Goal: Check status: Check status

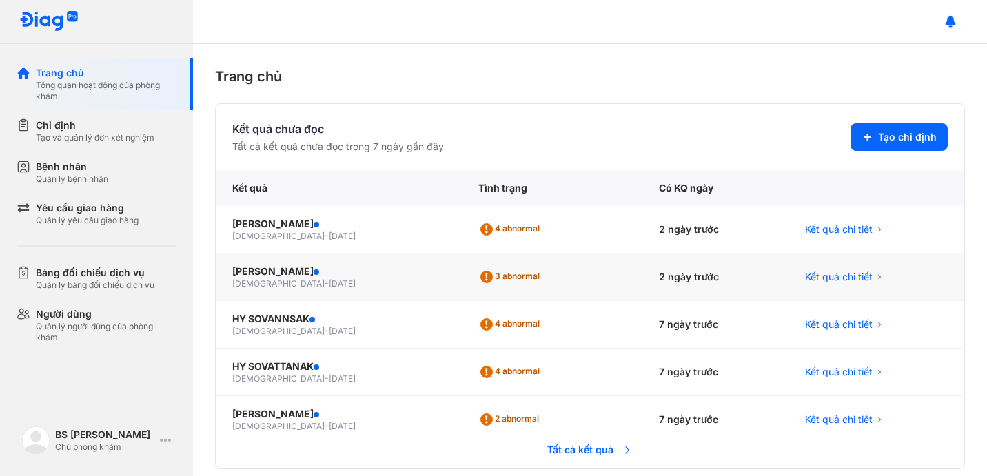
click at [682, 282] on div "2 ngày trước" at bounding box center [716, 278] width 146 height 48
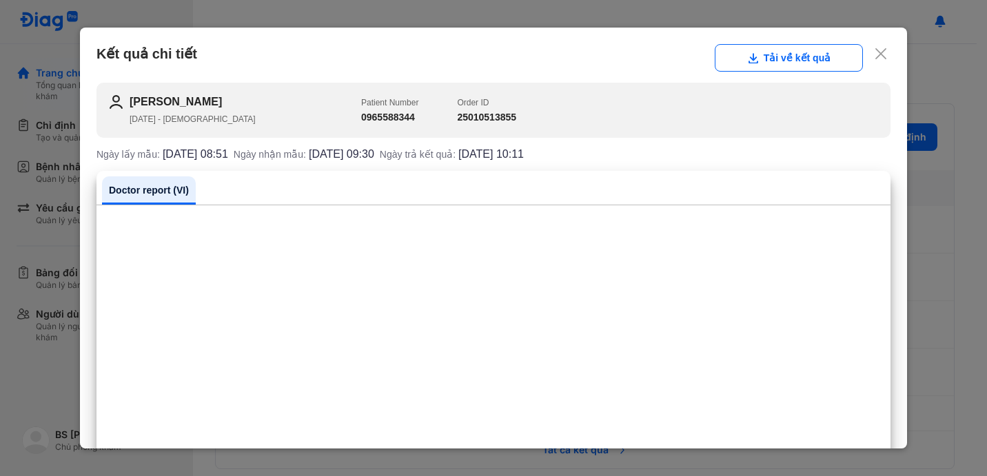
click at [885, 50] on use at bounding box center [881, 53] width 11 height 11
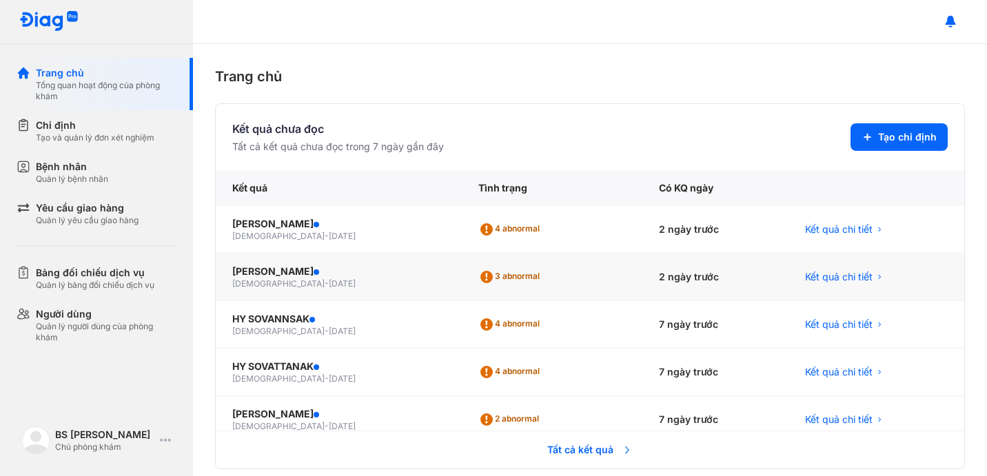
scroll to position [1, 0]
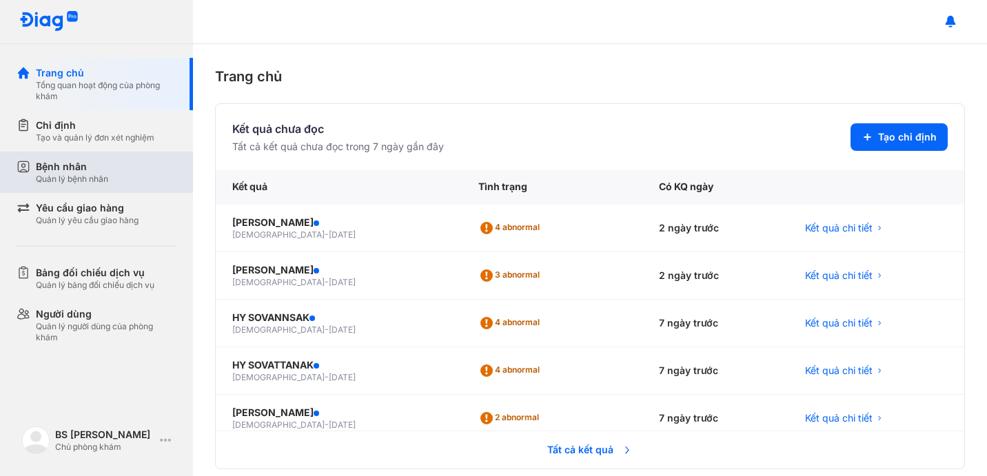
click at [92, 170] on div "Bệnh nhân" at bounding box center [72, 167] width 72 height 14
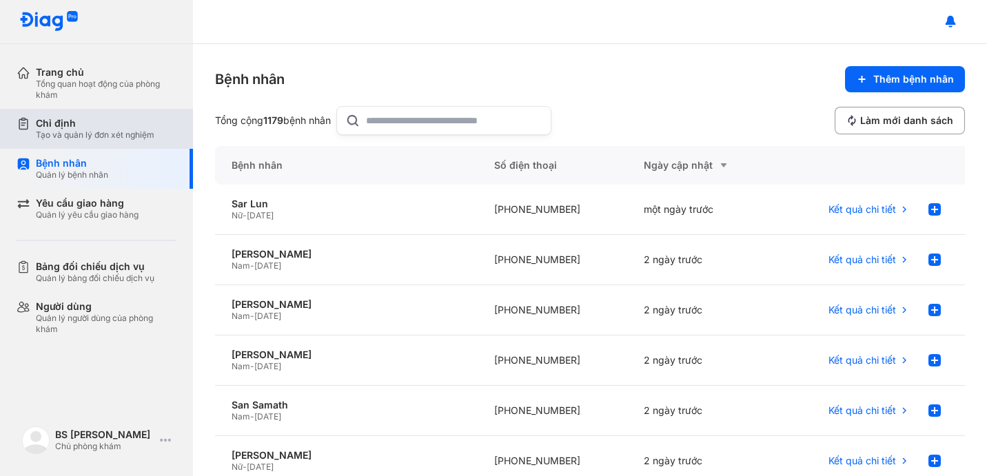
click at [83, 137] on div "Tạo và quản lý đơn xét nghiệm" at bounding box center [95, 135] width 119 height 11
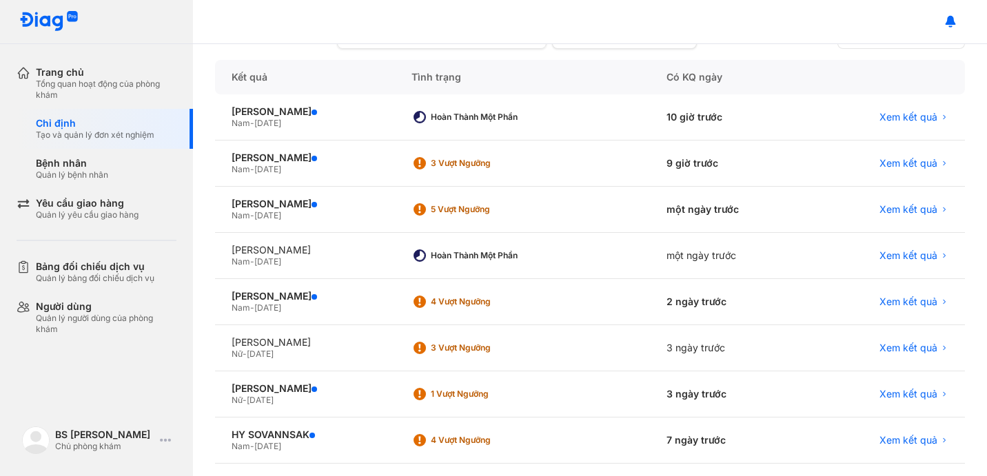
scroll to position [134, 0]
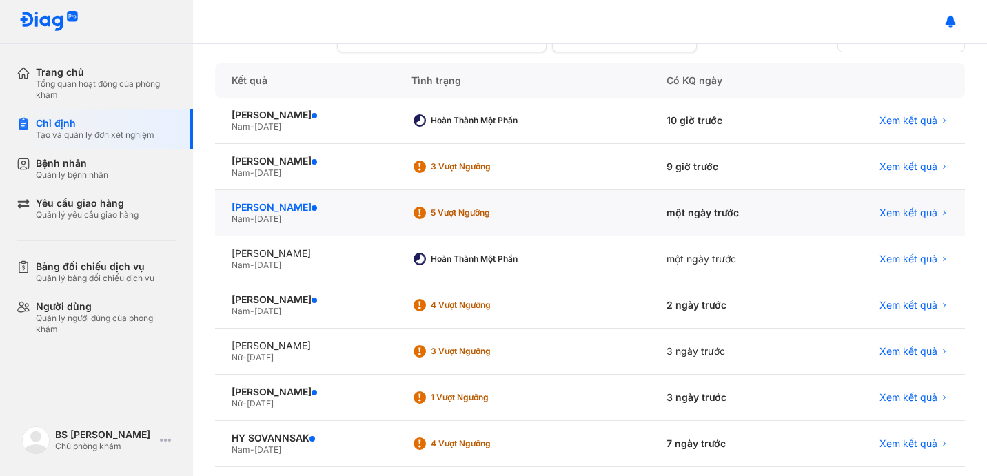
click at [289, 212] on div "[PERSON_NAME]" at bounding box center [305, 207] width 147 height 12
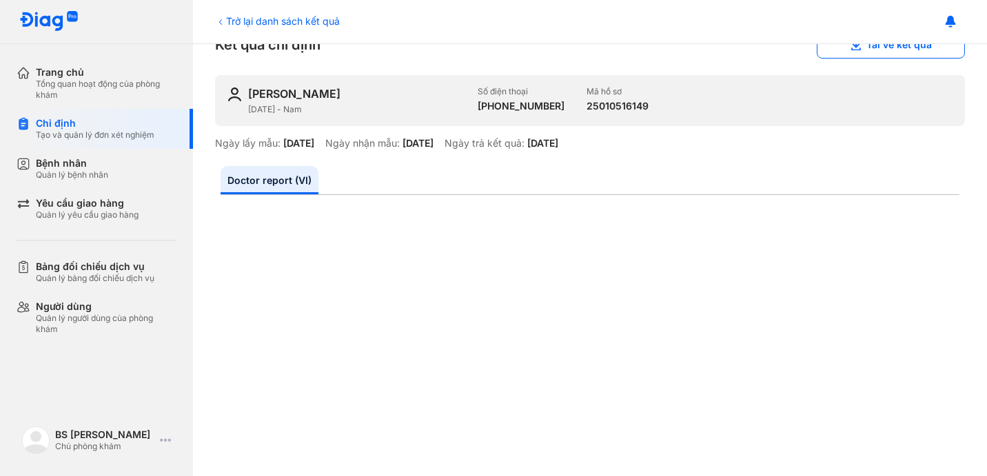
scroll to position [90, 0]
